Goal: Find specific page/section: Find specific page/section

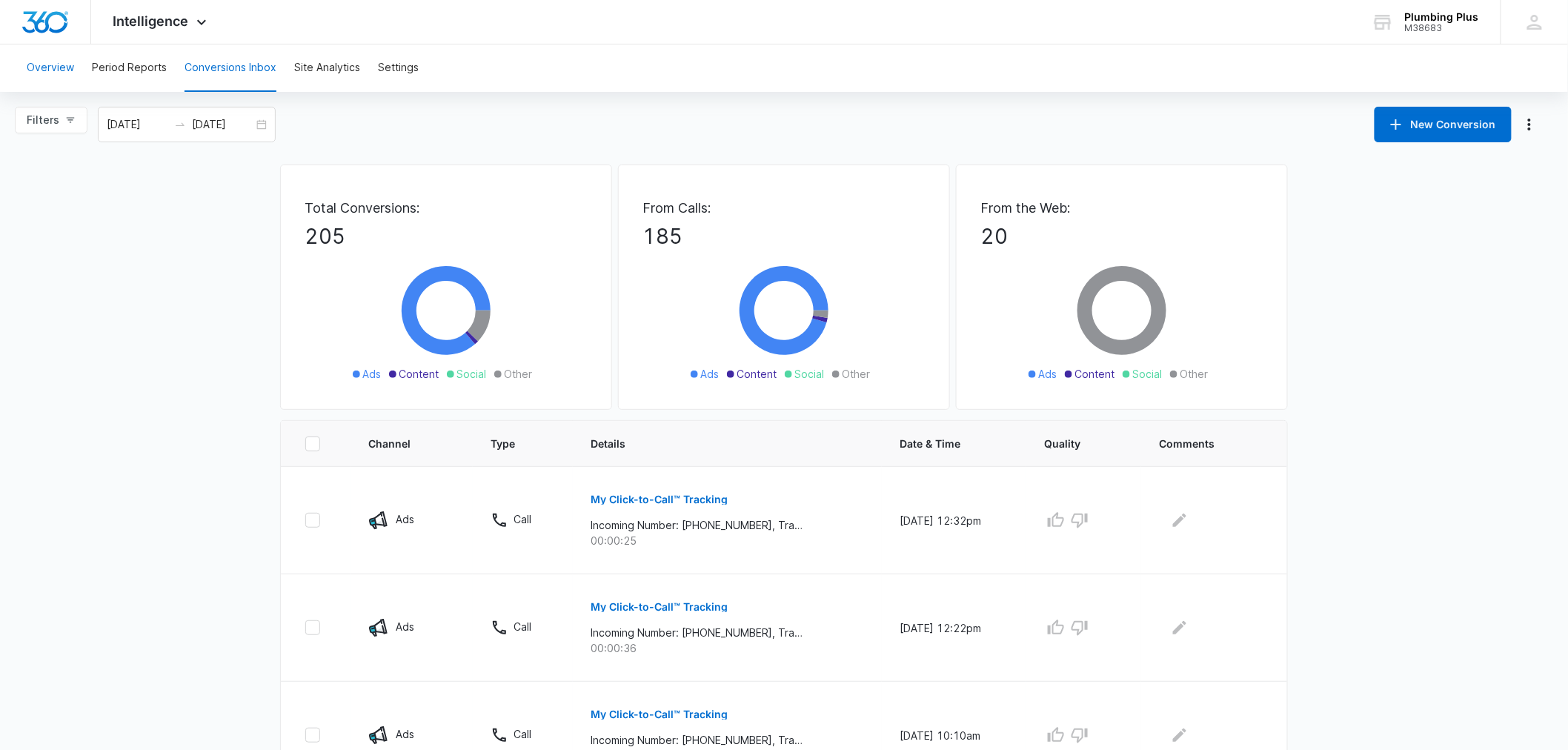
click at [46, 69] on button "Overview" at bounding box center [50, 68] width 47 height 47
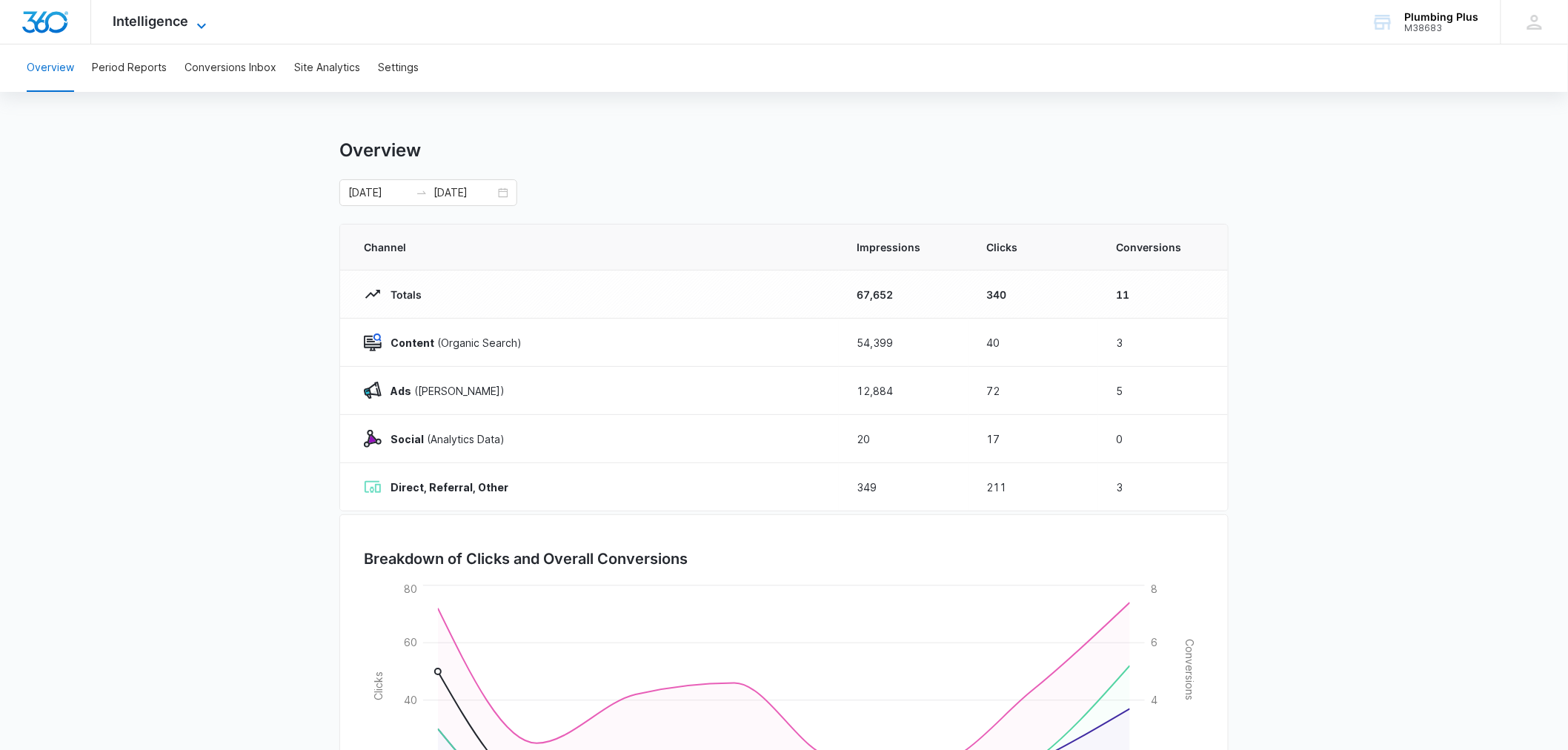
click at [176, 17] on span "Intelligence" at bounding box center [150, 21] width 76 height 15
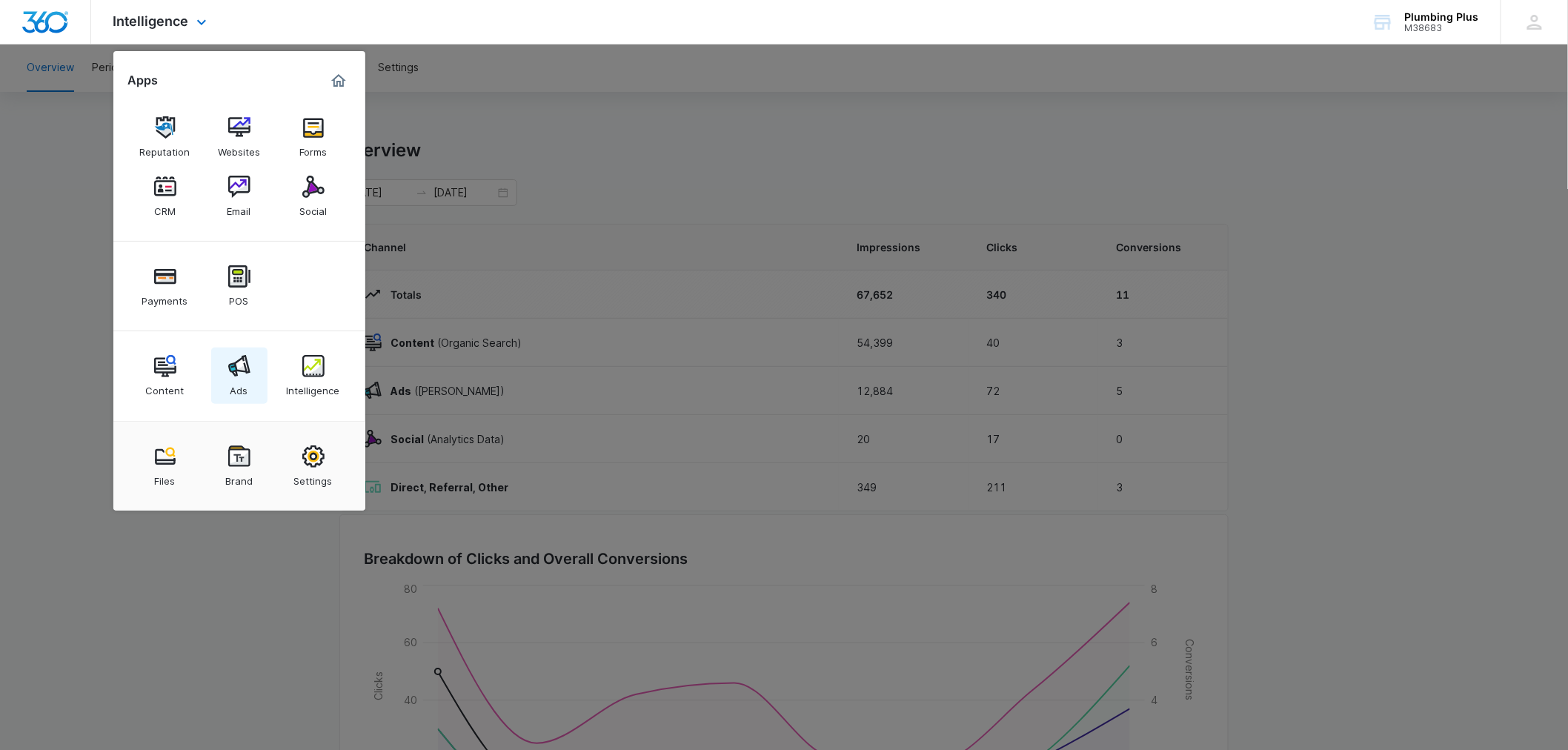
click at [242, 376] on img at bounding box center [239, 365] width 22 height 22
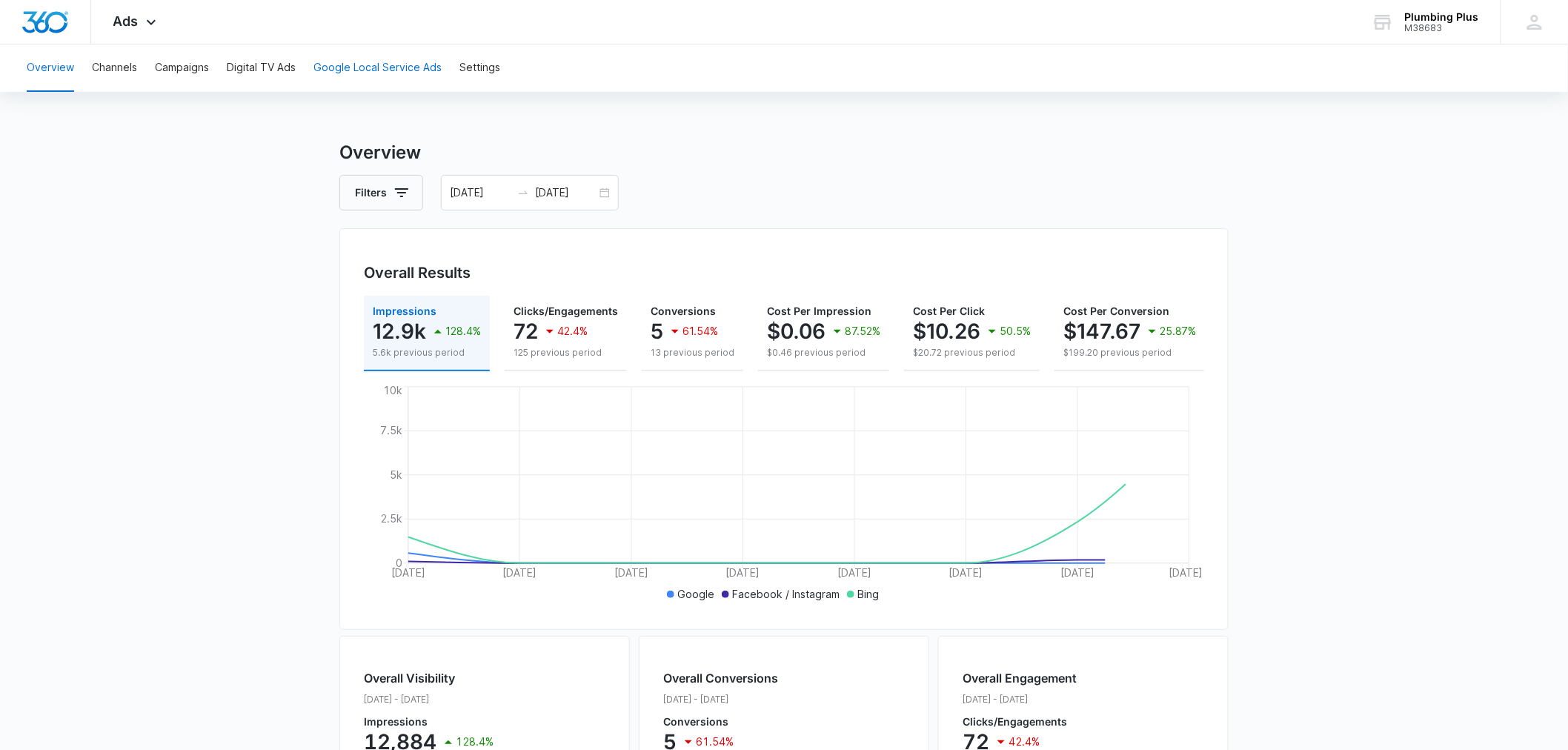
click at [415, 65] on button "Google Local Service Ads" at bounding box center [377, 68] width 129 height 47
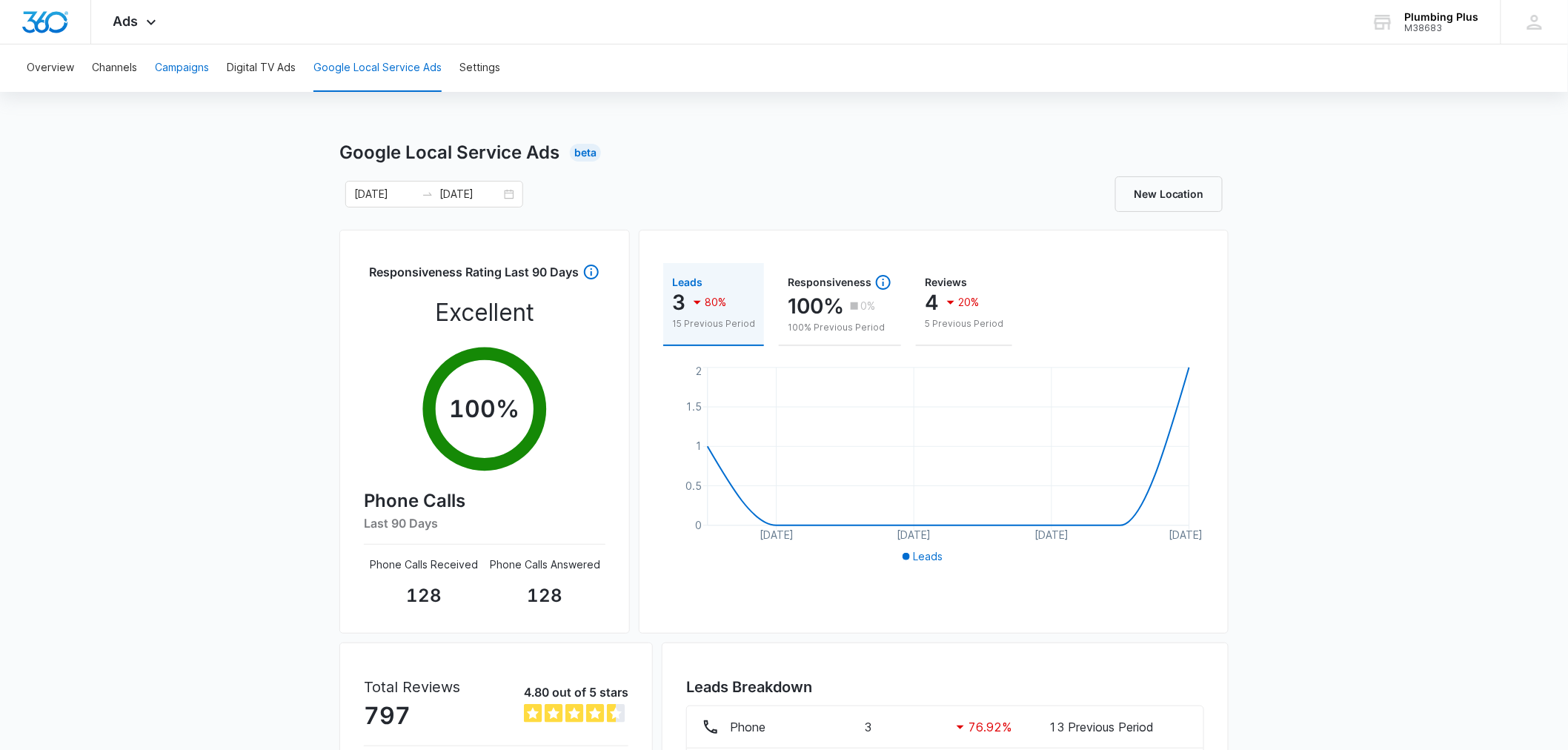
click at [167, 67] on button "Campaigns" at bounding box center [181, 68] width 54 height 47
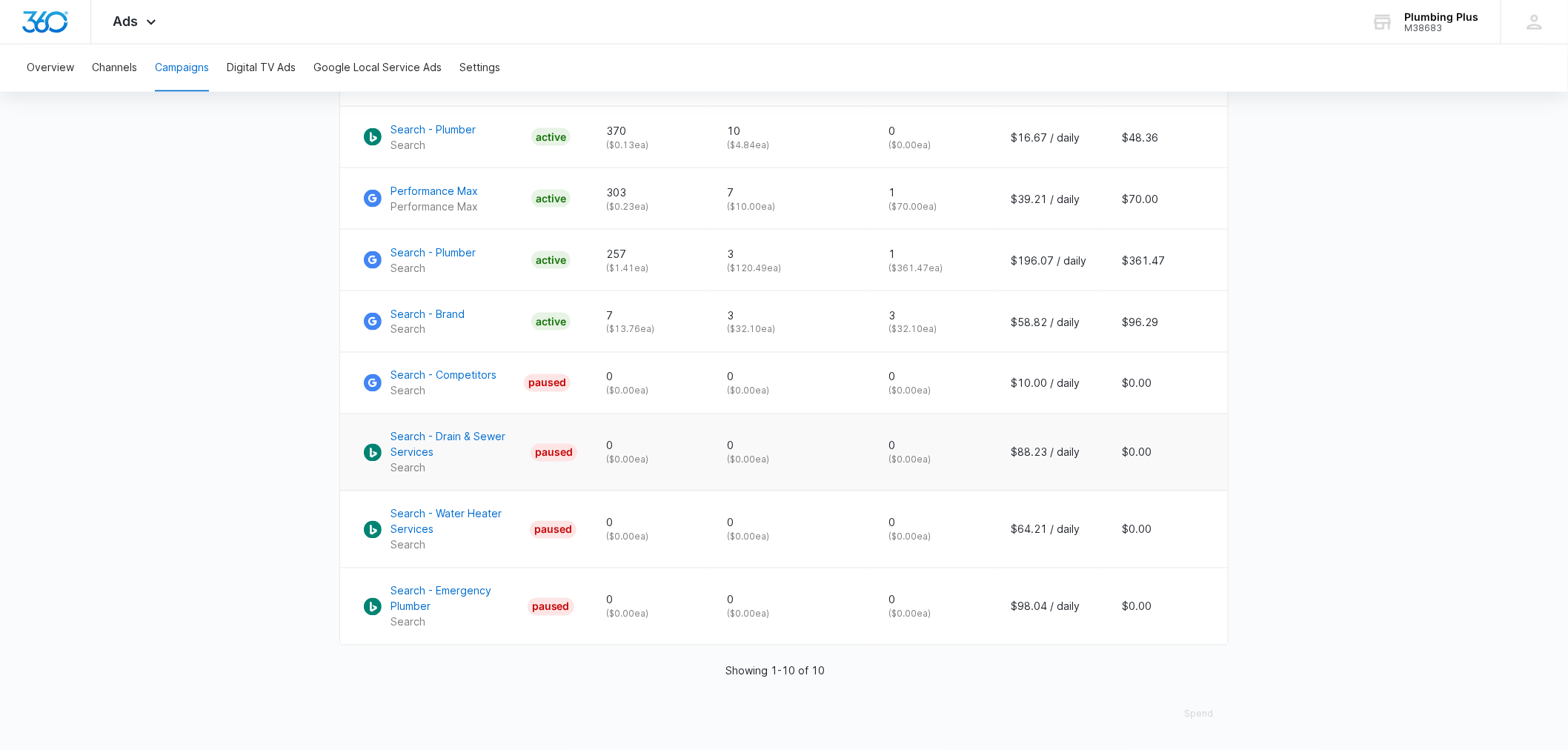
scroll to position [665, 0]
